Goal: Information Seeking & Learning: Learn about a topic

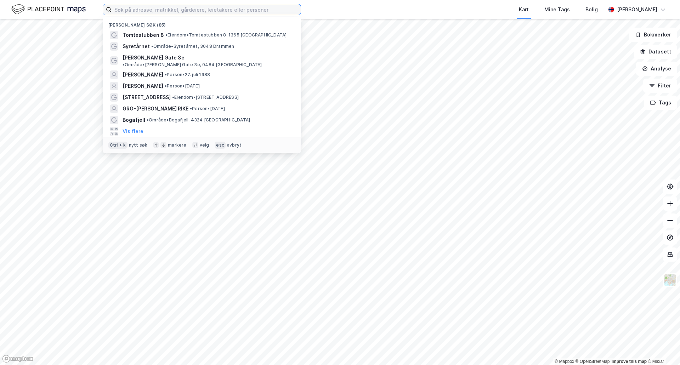
click at [237, 12] on input at bounding box center [206, 9] width 189 height 11
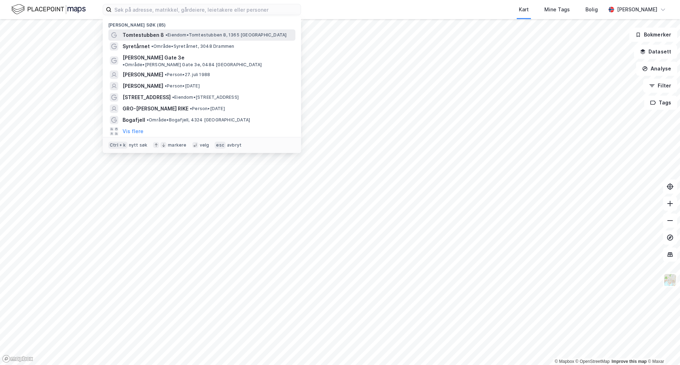
click at [154, 37] on span "Tomtestubben 8" at bounding box center [143, 35] width 41 height 8
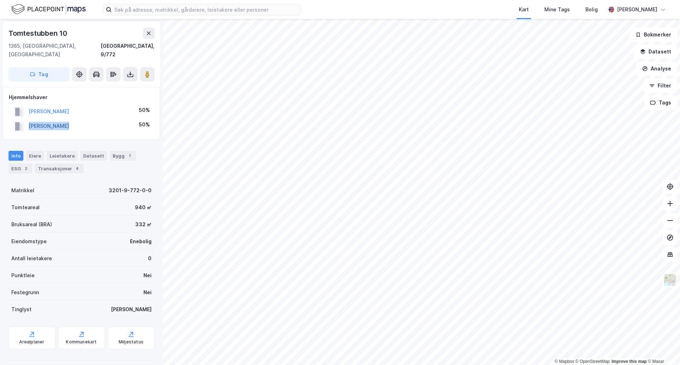
drag, startPoint x: 75, startPoint y: 117, endPoint x: 30, endPoint y: 117, distance: 45.3
click at [30, 119] on div "[PERSON_NAME] 50%" at bounding box center [81, 126] width 145 height 15
copy button "[PERSON_NAME]"
click at [44, 164] on div "Transaksjoner 4" at bounding box center [59, 169] width 49 height 10
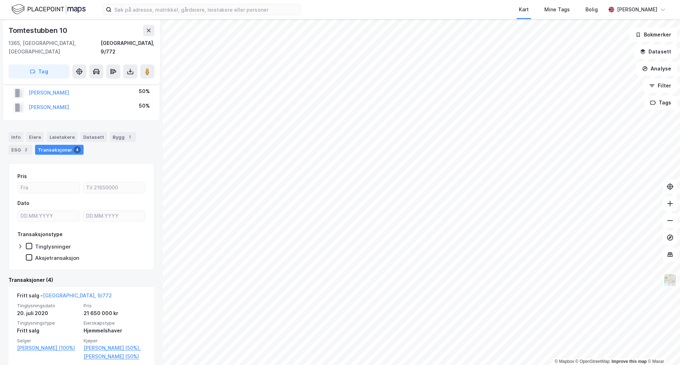
scroll to position [35, 0]
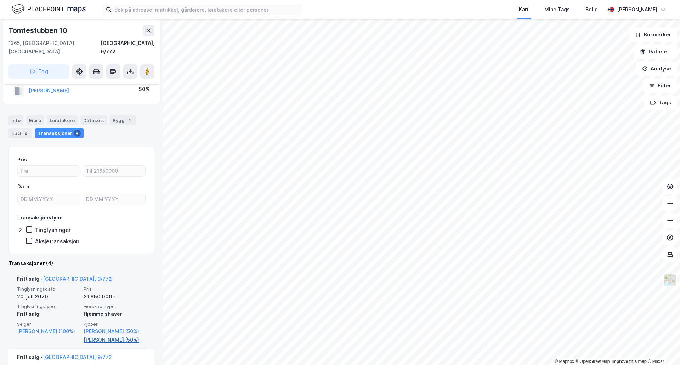
click at [105, 336] on link "[PERSON_NAME] (50%)" at bounding box center [115, 340] width 62 height 8
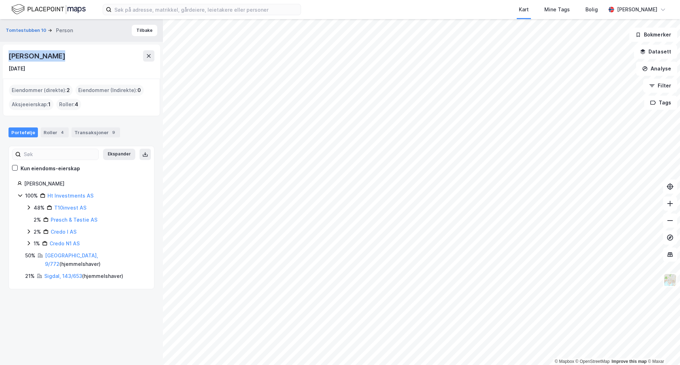
drag, startPoint x: 55, startPoint y: 56, endPoint x: 5, endPoint y: 54, distance: 50.0
click at [5, 54] on div "[PERSON_NAME] [DATE]" at bounding box center [81, 62] width 157 height 34
copy div "[PERSON_NAME]"
click at [63, 273] on link "Sigdal, 143/653" at bounding box center [63, 276] width 38 height 6
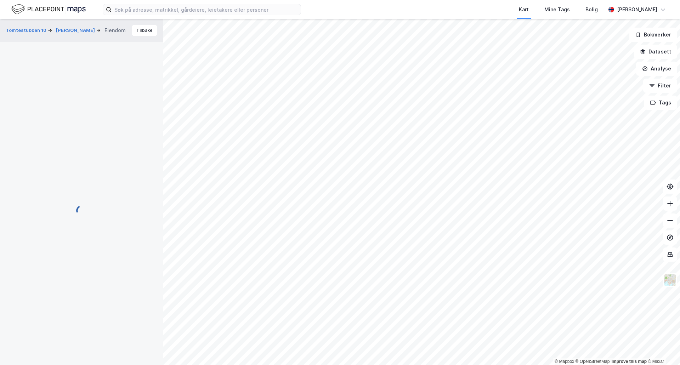
scroll to position [35, 0]
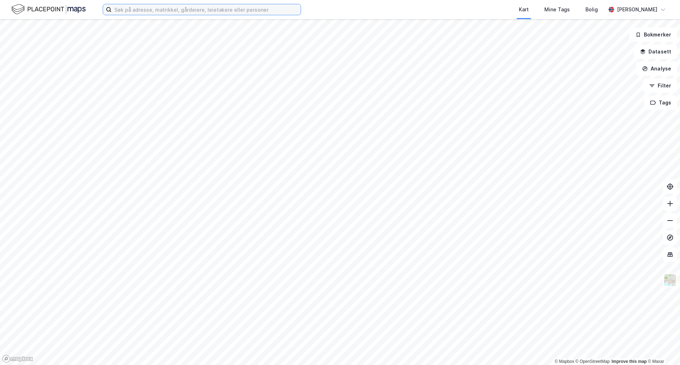
click at [140, 10] on input at bounding box center [206, 9] width 189 height 11
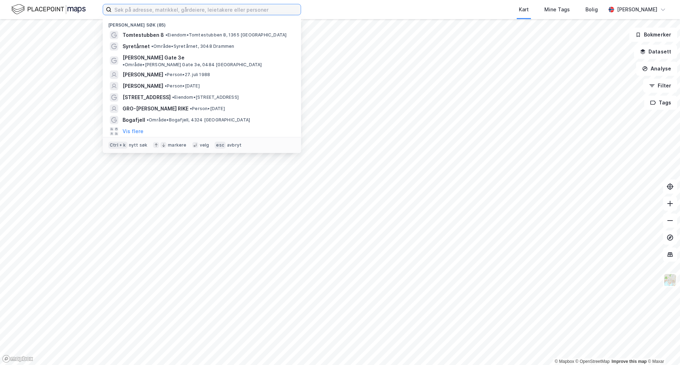
paste input "Furulia 40, 1356 Bekkestua"
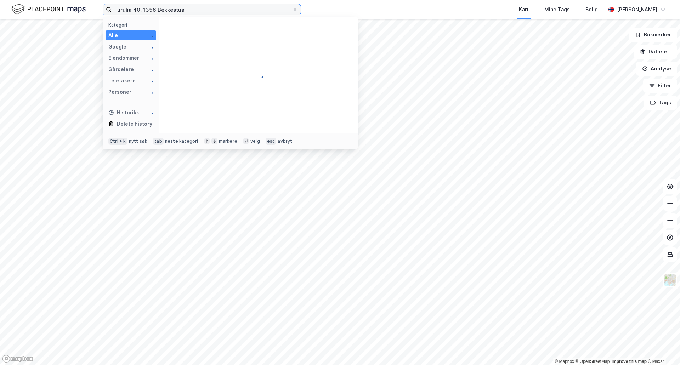
type input "Furulia 40, 1356 Bekkestua"
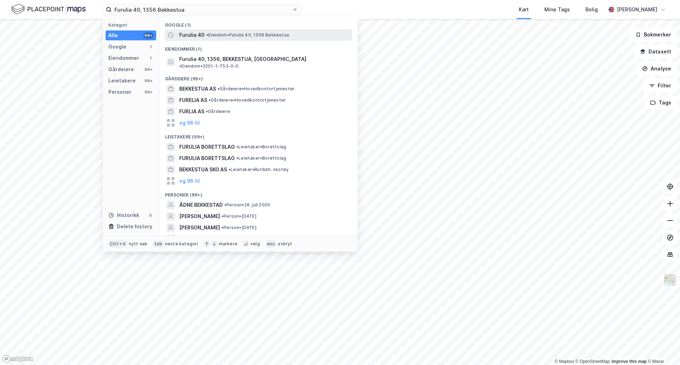
click at [215, 33] on span "• Eiendom • Furulia 40, 1356 Bekkestua" at bounding box center [247, 35] width 83 height 6
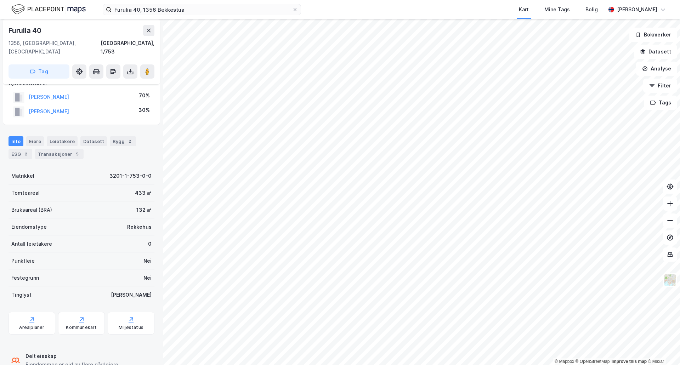
scroll to position [27, 0]
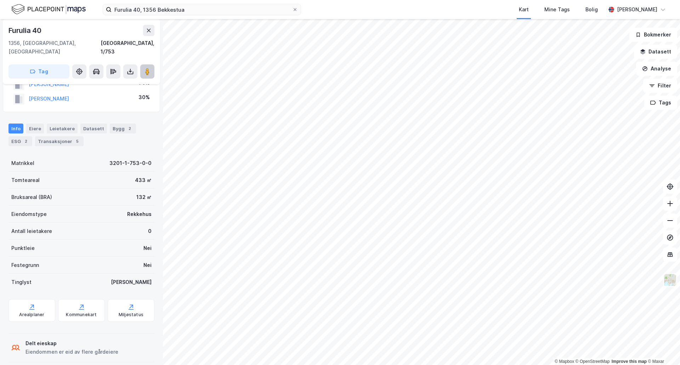
click at [146, 68] on image at bounding box center [147, 71] width 4 height 7
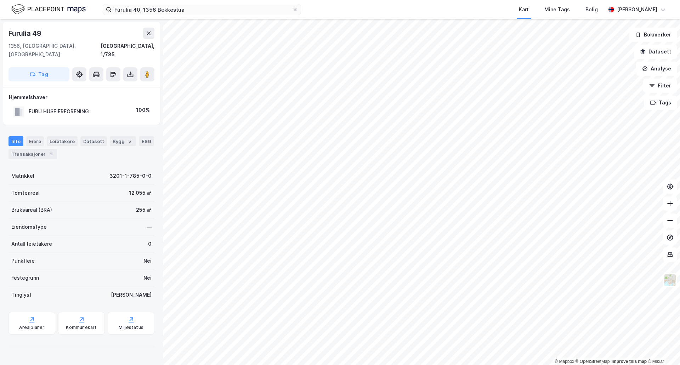
click at [455, 122] on div "© Mapbox © OpenStreetMap Improve this map © Maxar Furulia 49 1356, Bekkestua, A…" at bounding box center [340, 192] width 680 height 346
click at [148, 71] on image at bounding box center [147, 74] width 4 height 7
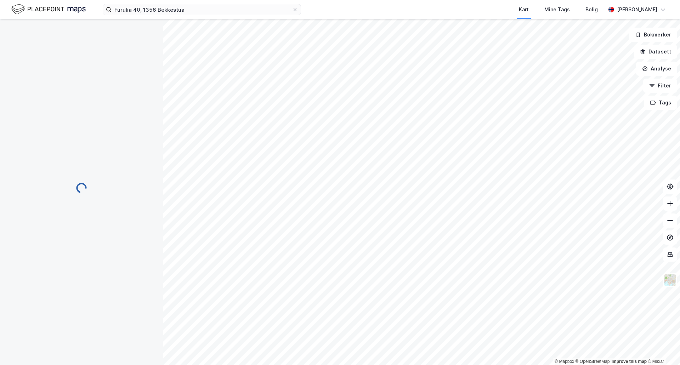
scroll to position [27, 0]
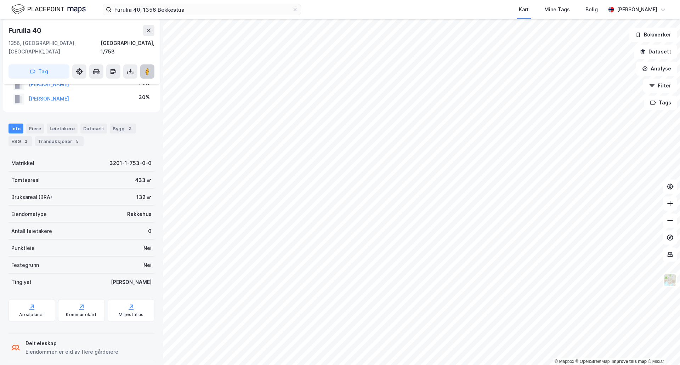
click at [144, 68] on icon at bounding box center [147, 71] width 7 height 7
click at [194, 9] on input "Furulia 40, 1356 Bekkestua" at bounding box center [202, 9] width 181 height 11
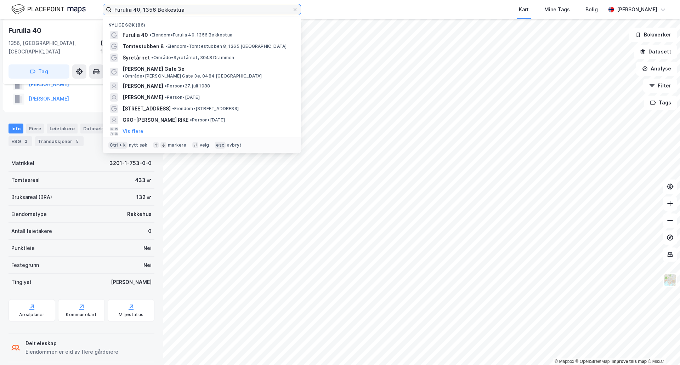
drag, startPoint x: 204, startPoint y: 7, endPoint x: 49, endPoint y: 11, distance: 155.9
click at [49, 11] on div "Furulia 40, 1356 Bekkestua Nylige søk (86) Furulia 40 • Eiendom • Furulia 40, 1…" at bounding box center [340, 9] width 680 height 19
click at [48, 136] on div "Transaksjoner 5" at bounding box center [59, 141] width 49 height 10
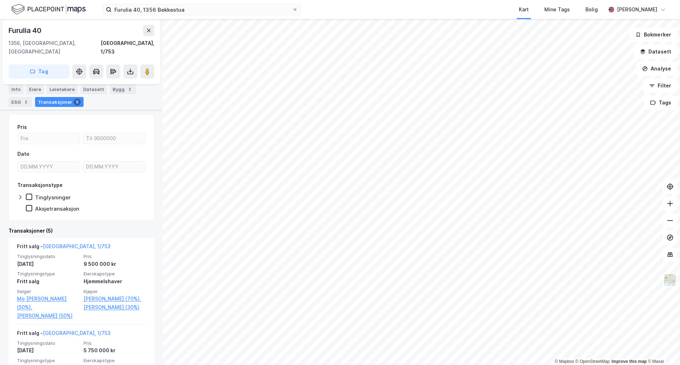
scroll to position [71, 0]
